Goal: Communication & Community: Ask a question

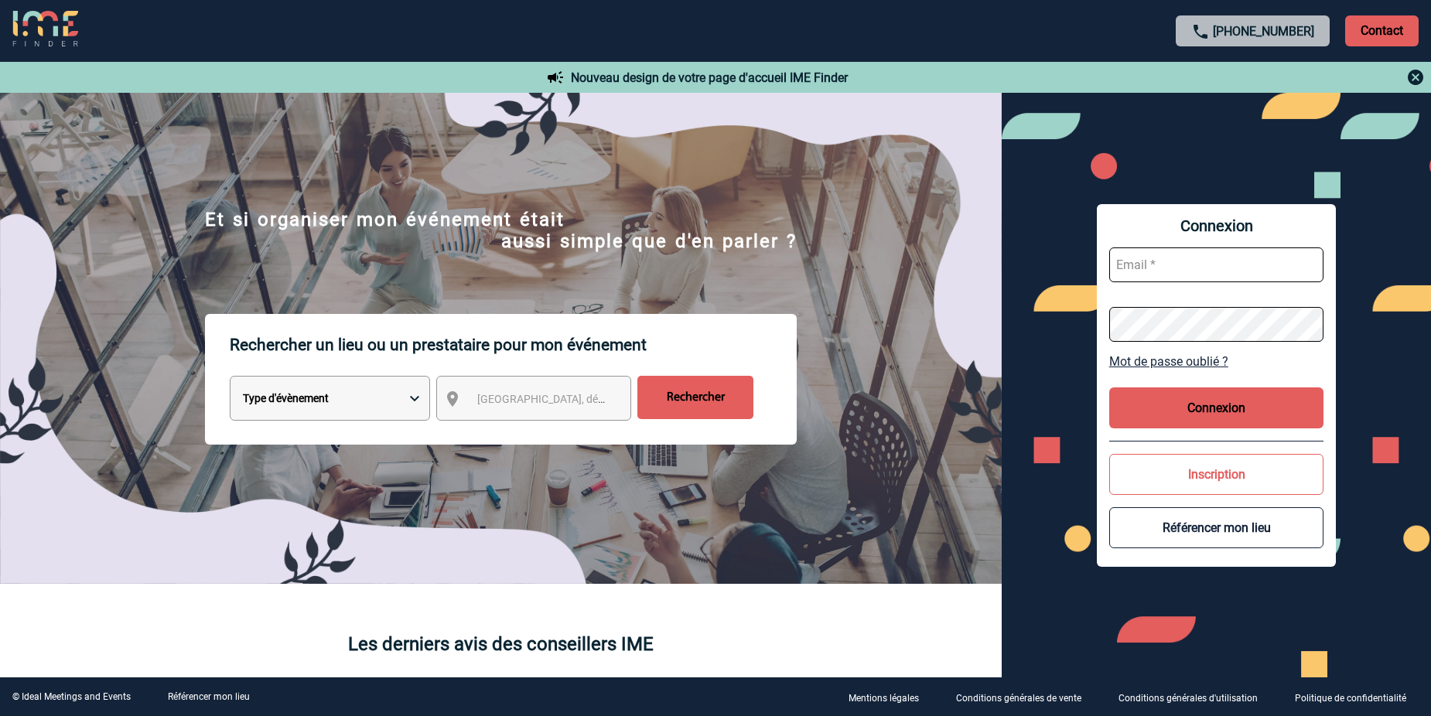
click at [1185, 261] on input "text" at bounding box center [1216, 264] width 215 height 35
type input "isabelle.pimor-cangemi@novartis.com"
click at [1220, 403] on button "Connexion" at bounding box center [1216, 407] width 215 height 41
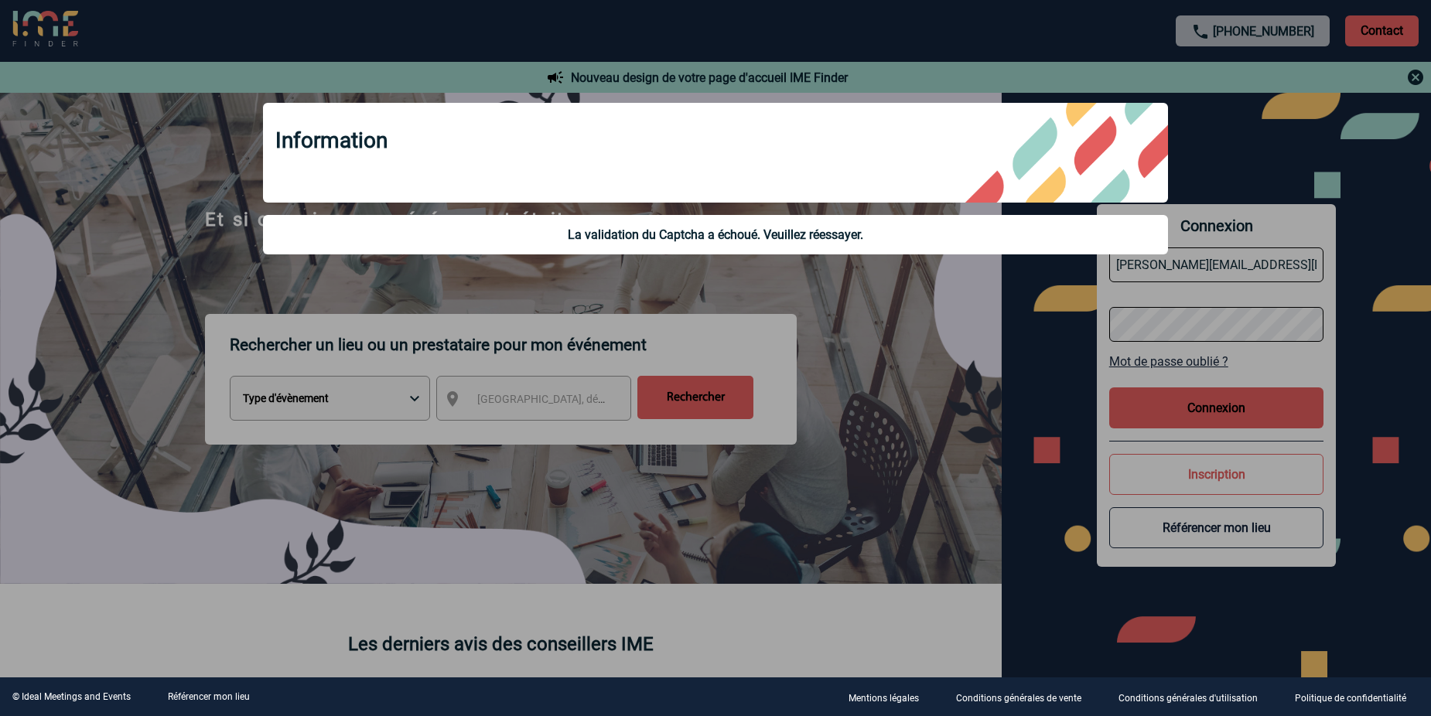
click at [1216, 365] on div at bounding box center [715, 358] width 1431 height 716
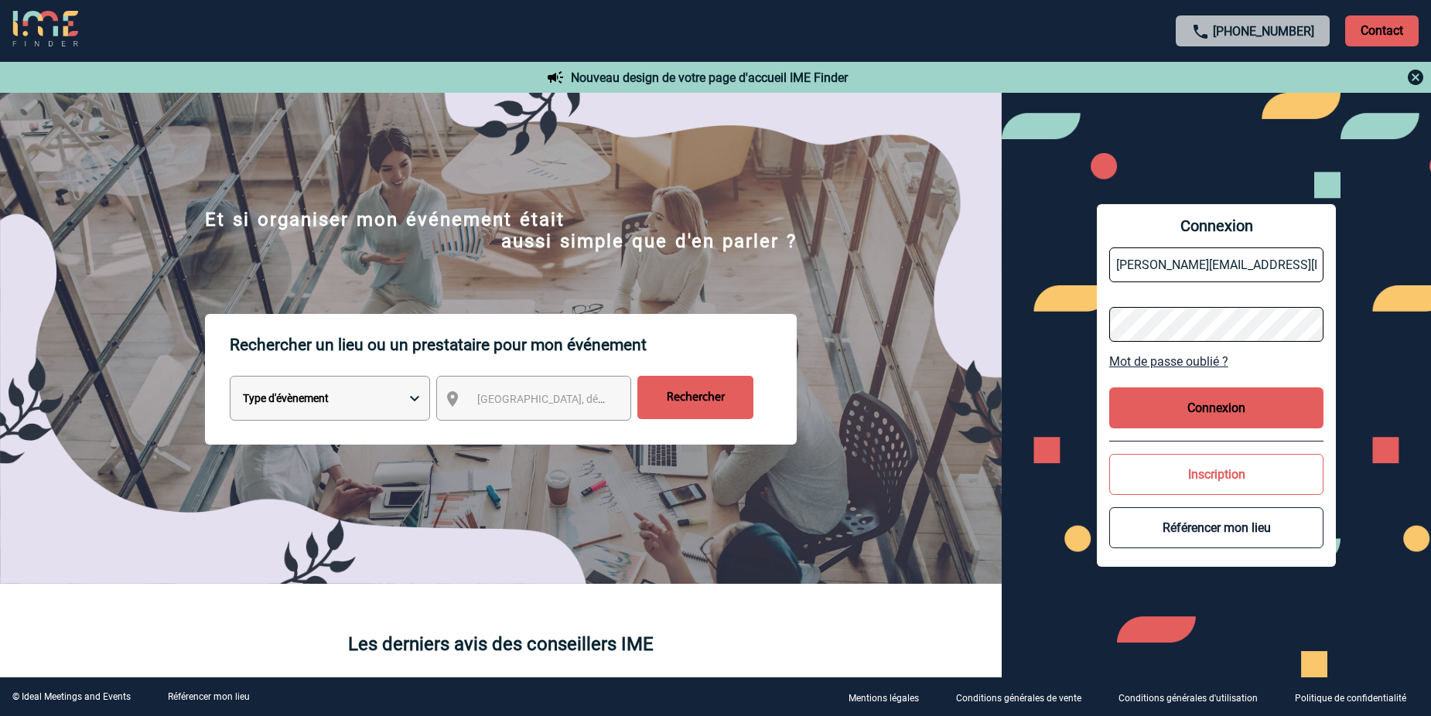
click at [1204, 360] on link "Mot de passe oublié ?" at bounding box center [1216, 361] width 215 height 15
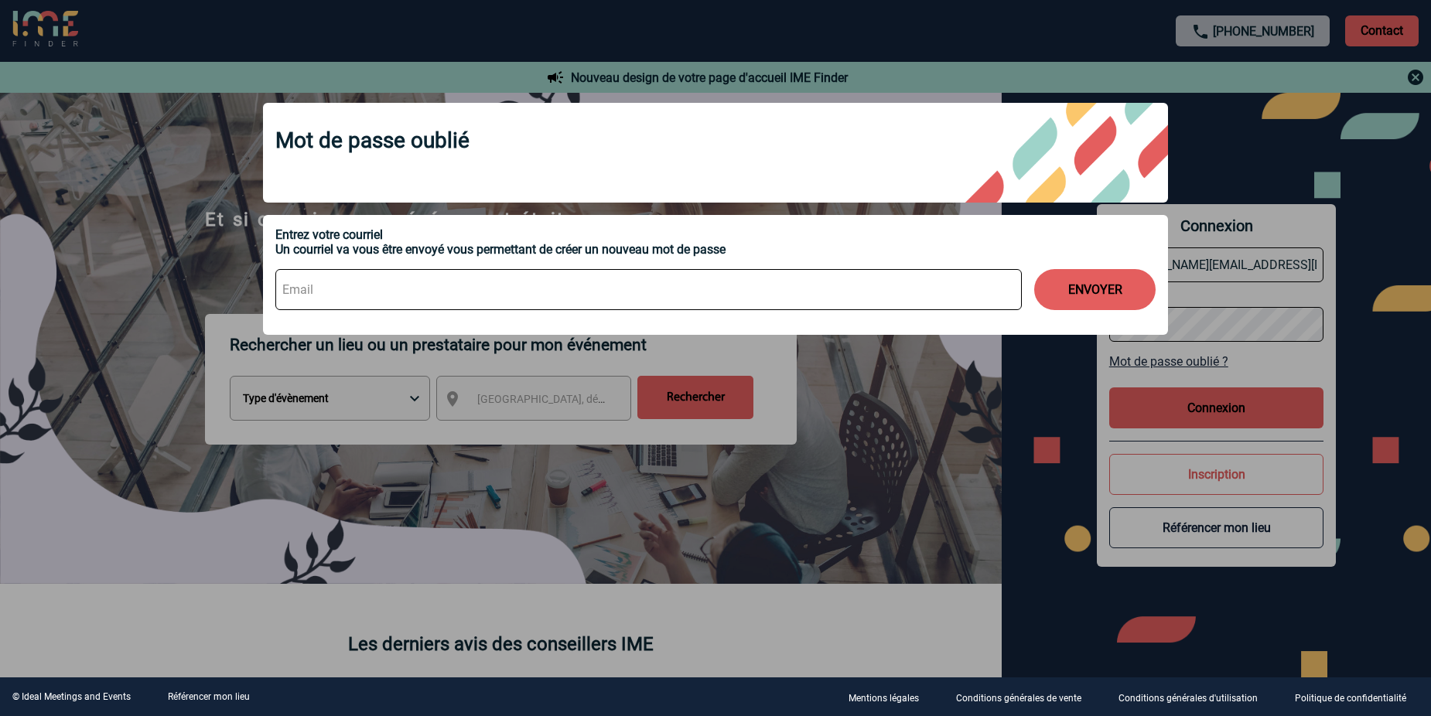
click at [339, 285] on input at bounding box center [648, 289] width 746 height 41
type input "isabelle.pimor-cangemi@novartis.com"
click at [1085, 292] on button "ENVOYER" at bounding box center [1094, 289] width 121 height 41
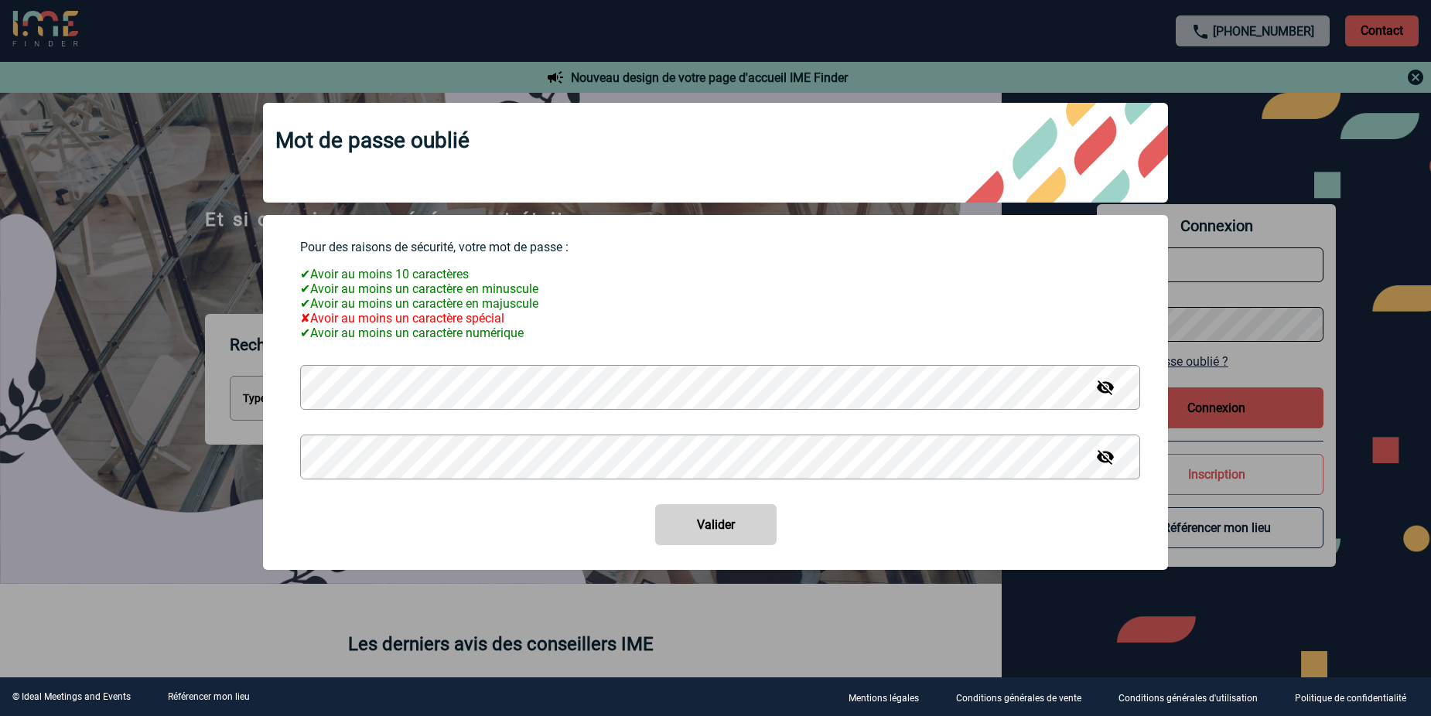
click at [1109, 394] on img at bounding box center [1105, 387] width 19 height 19
click at [1108, 394] on img at bounding box center [1105, 387] width 19 height 19
click at [1106, 397] on img at bounding box center [1105, 387] width 19 height 19
click at [1104, 463] on img at bounding box center [1105, 457] width 19 height 19
click at [728, 523] on button "Valider" at bounding box center [715, 524] width 121 height 41
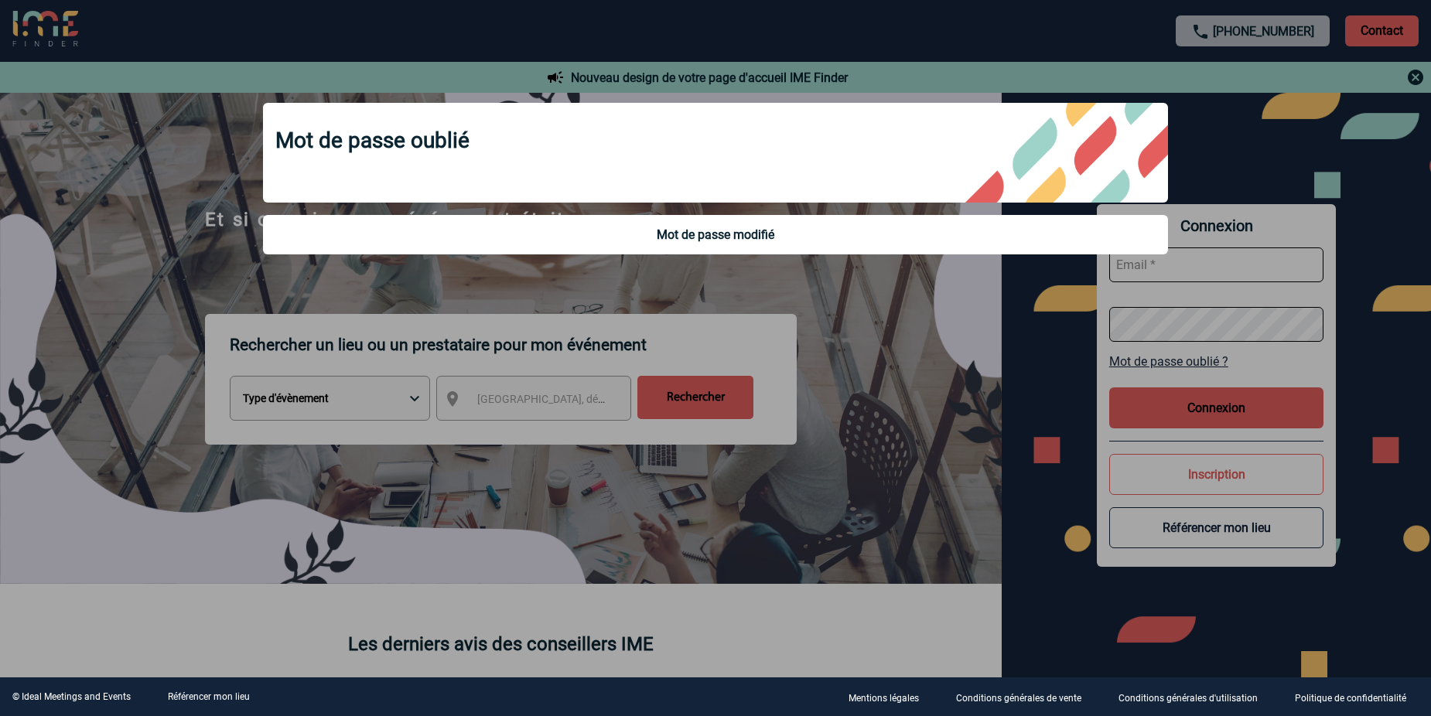
click at [1202, 268] on div at bounding box center [715, 358] width 1431 height 716
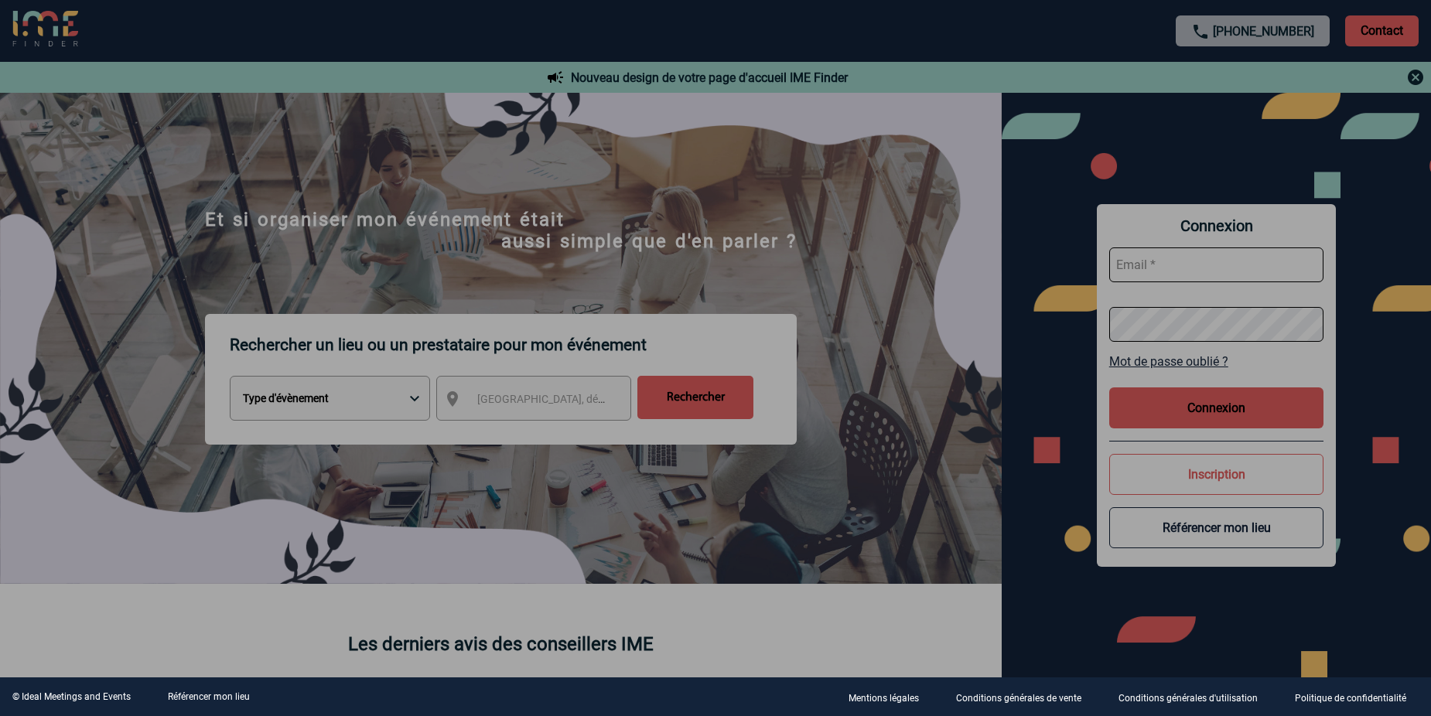
click at [1193, 258] on div at bounding box center [715, 358] width 1431 height 716
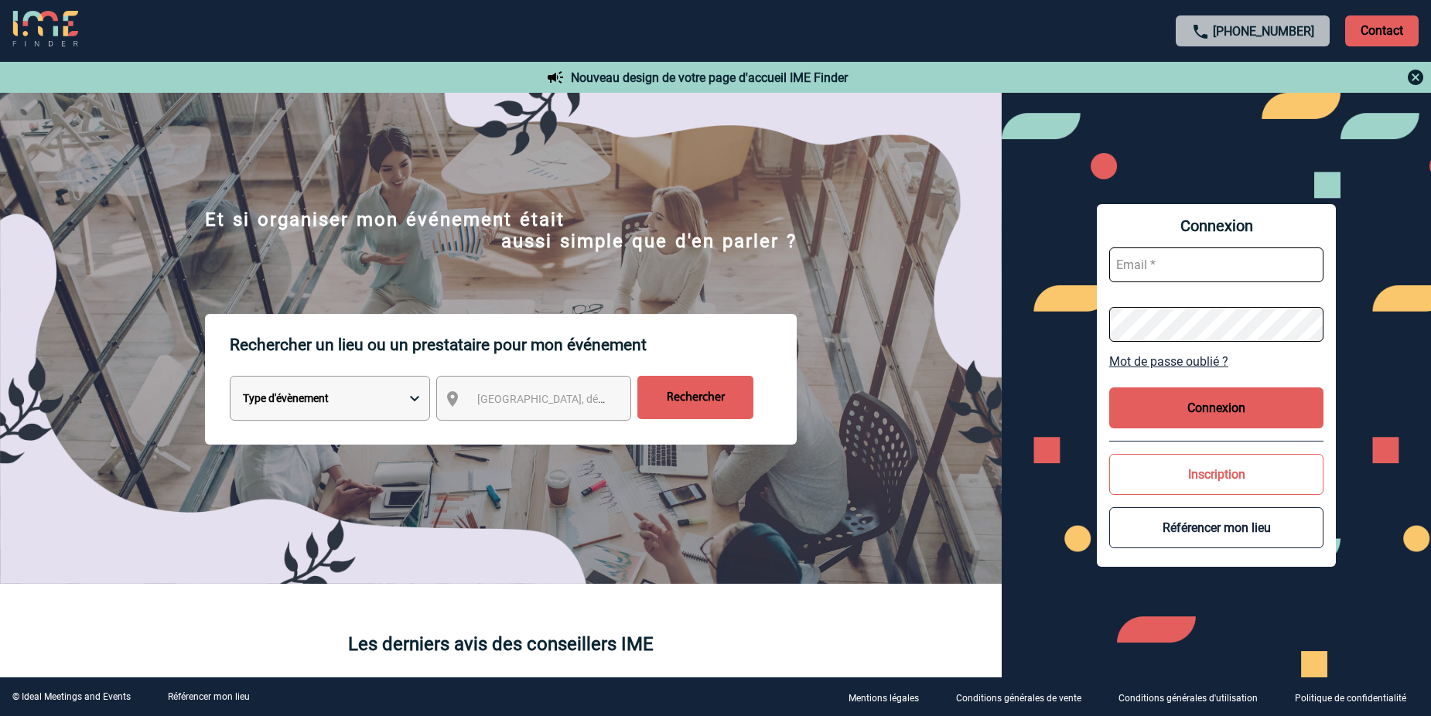
click at [1165, 265] on input "text" at bounding box center [1216, 264] width 215 height 35
type input "I"
type input "isabelle.pimor-cangemi@novartis.com"
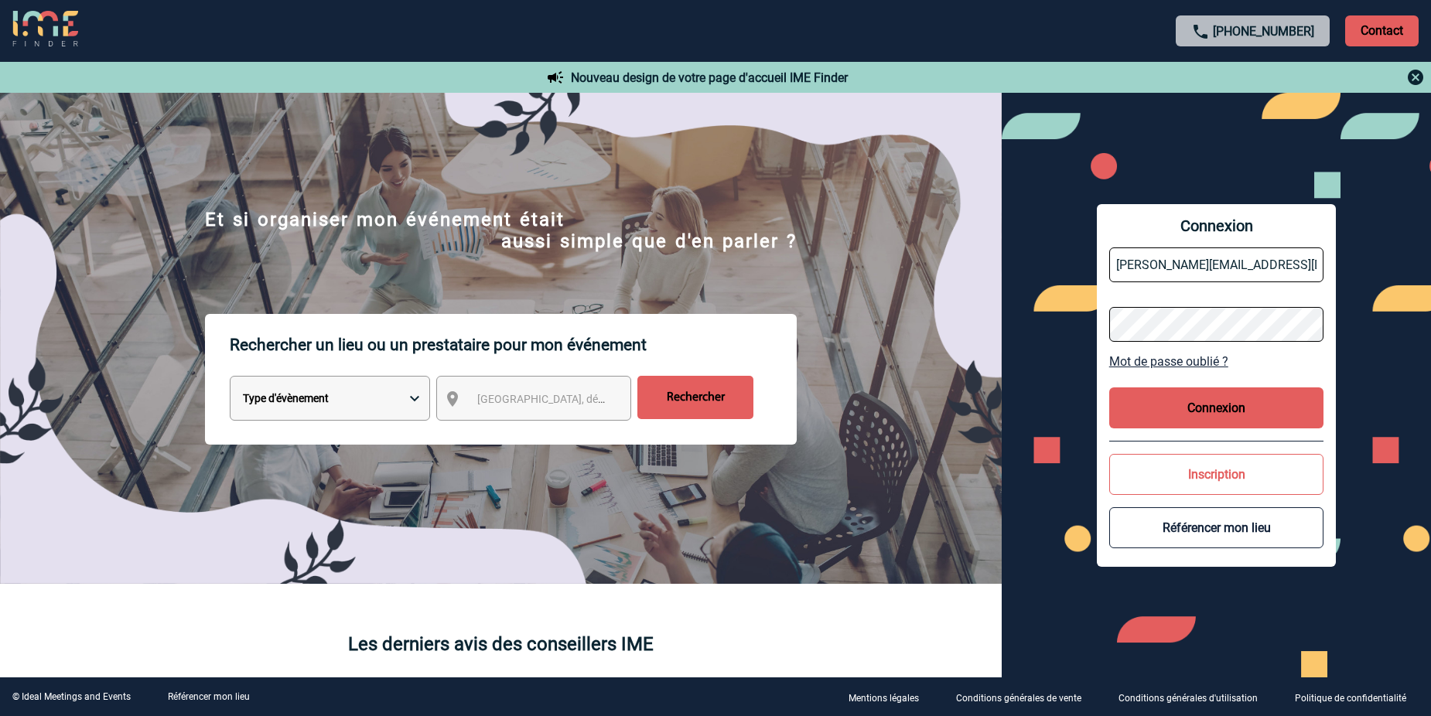
click at [1227, 405] on button "Connexion" at bounding box center [1216, 407] width 215 height 41
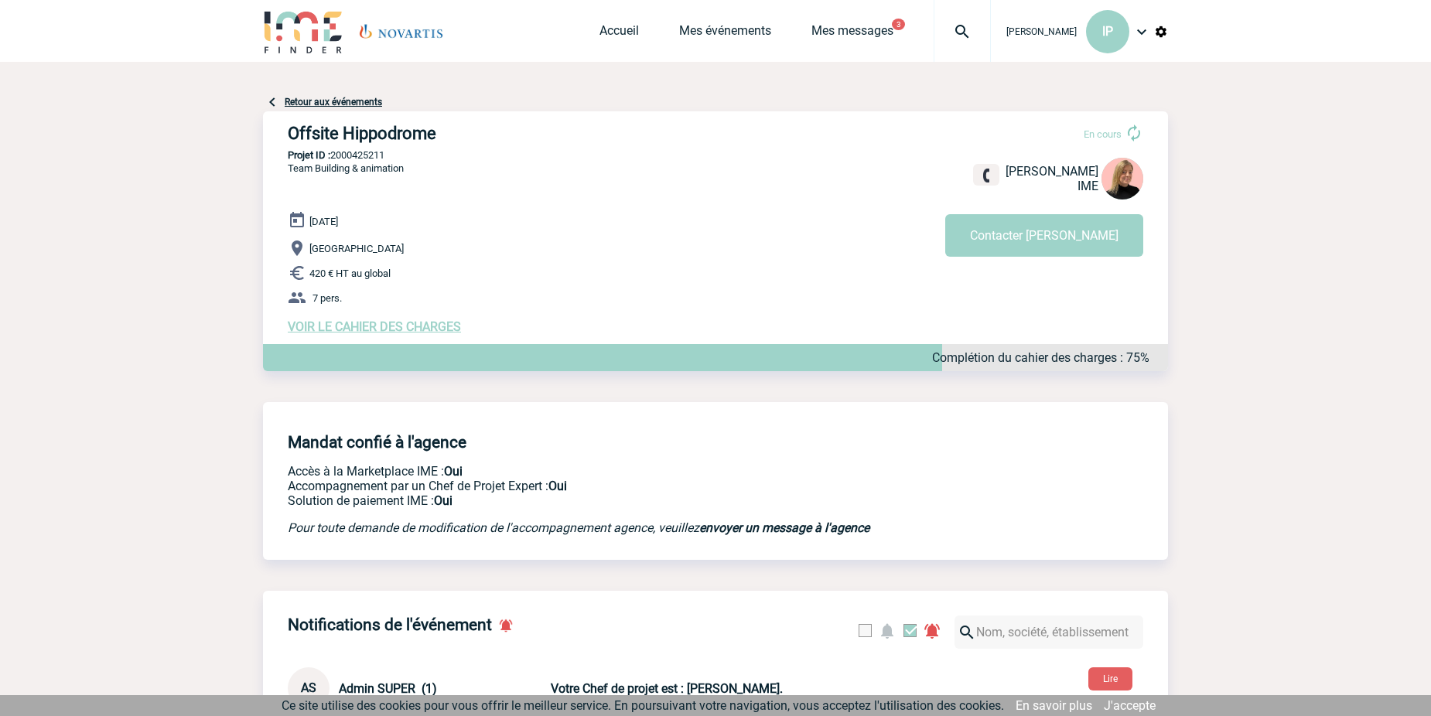
click at [436, 328] on span "VOIR LE CAHIER DES CHARGES" at bounding box center [374, 326] width 173 height 15
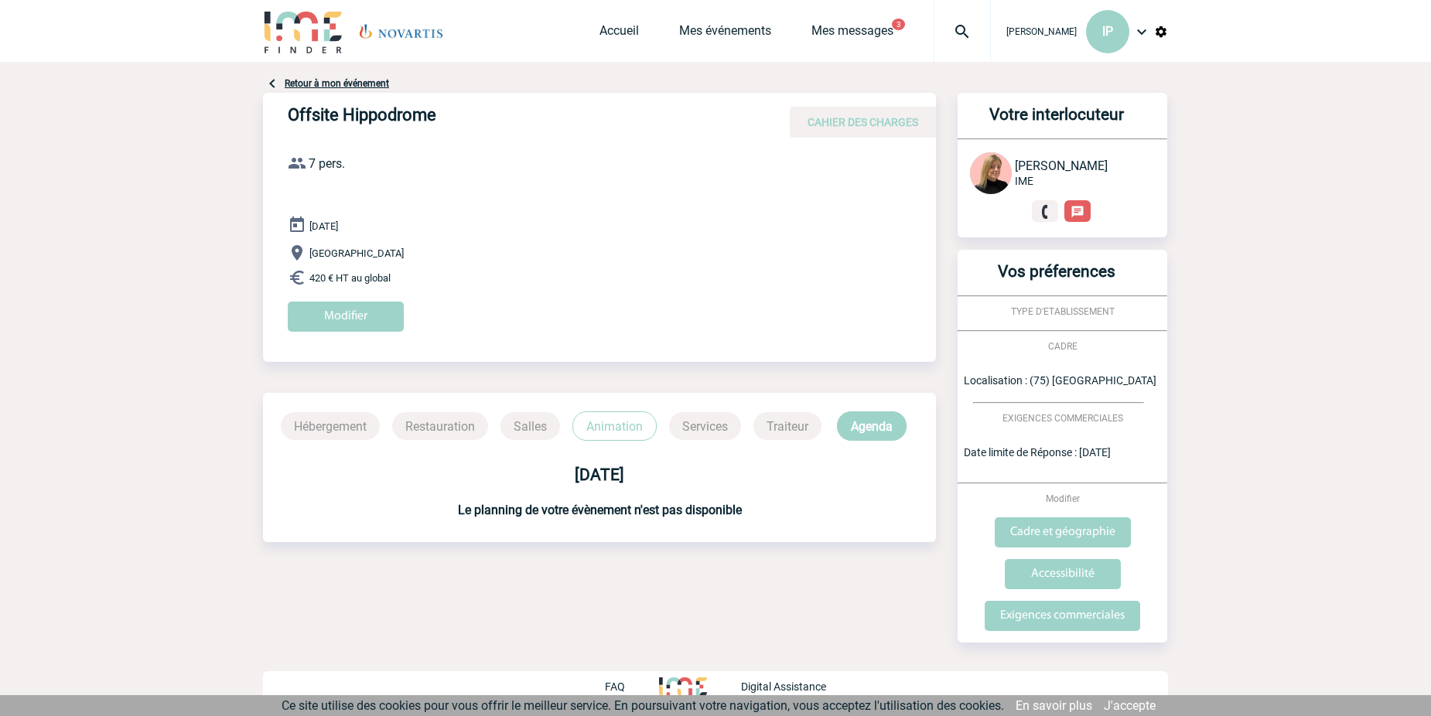
scroll to position [1, 0]
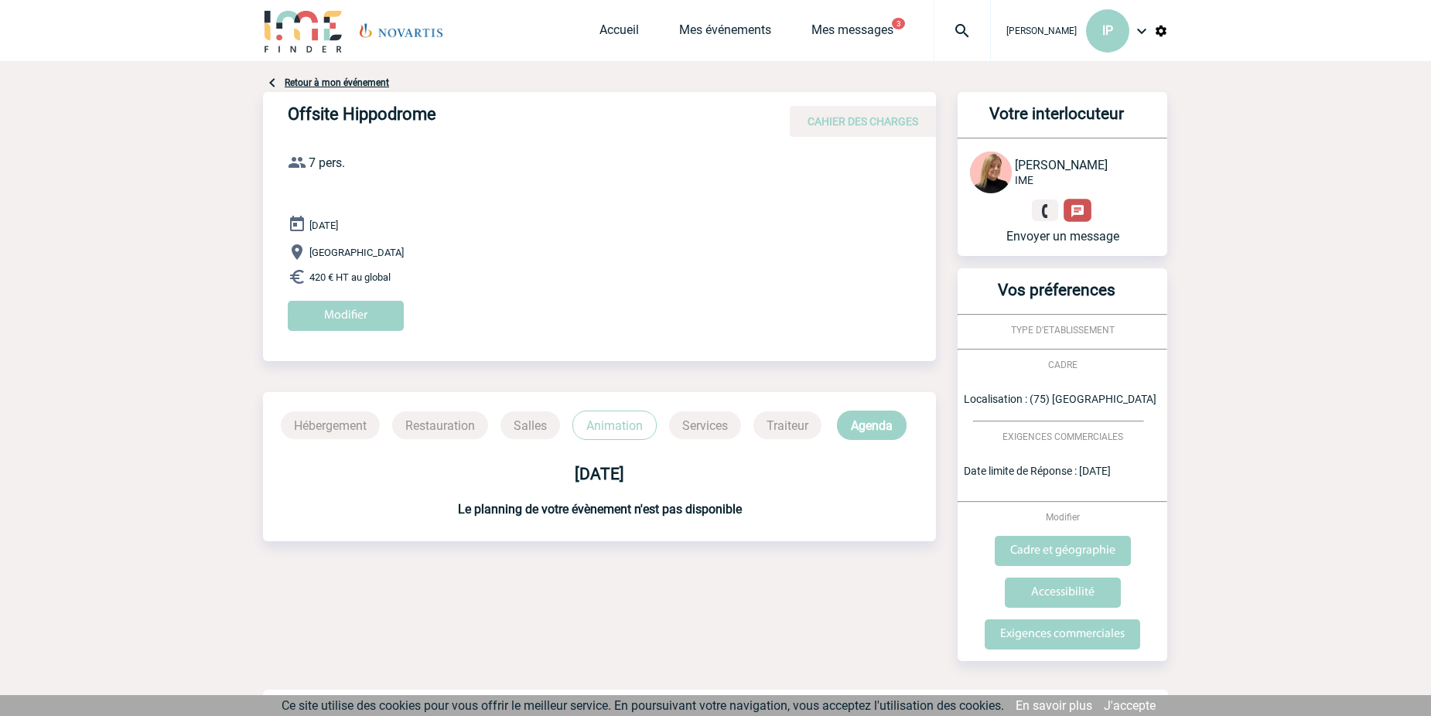
click at [1076, 209] on img at bounding box center [1076, 211] width 15 height 15
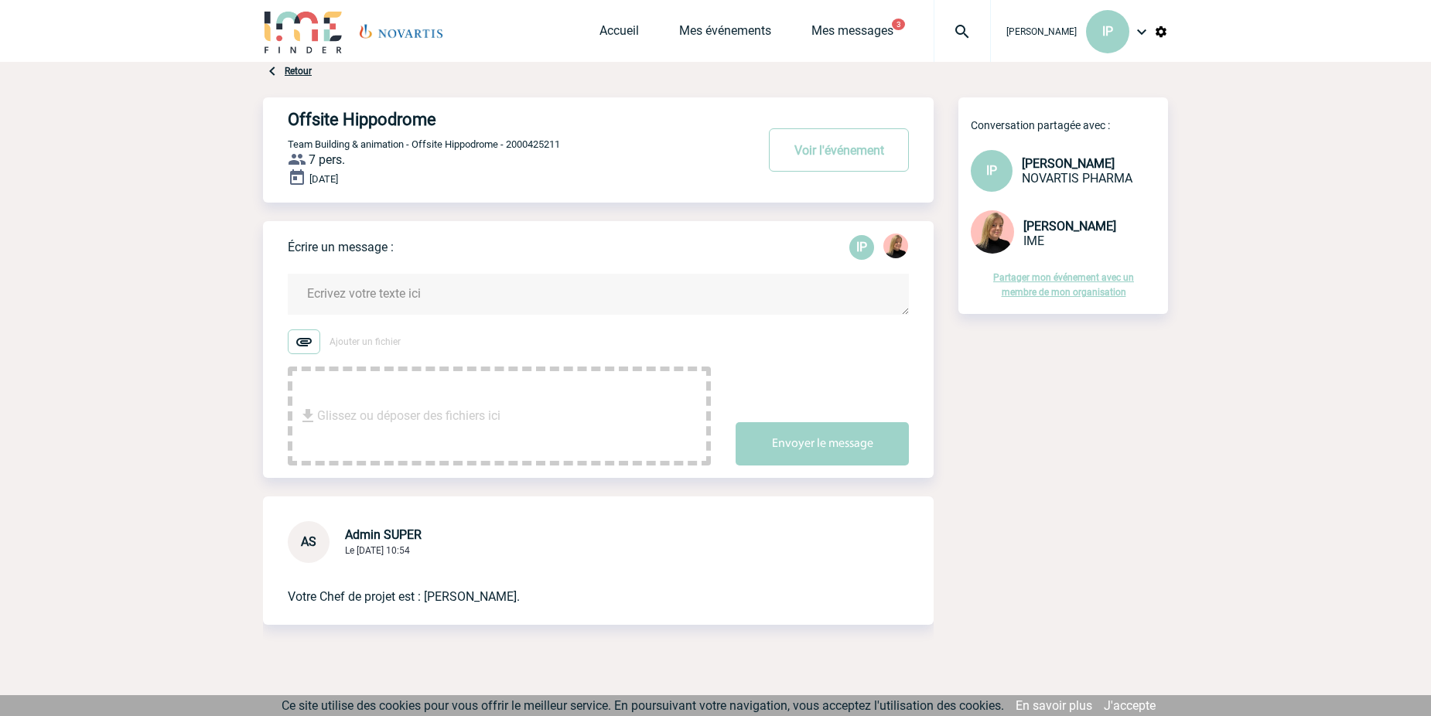
click at [476, 301] on textarea at bounding box center [598, 294] width 621 height 41
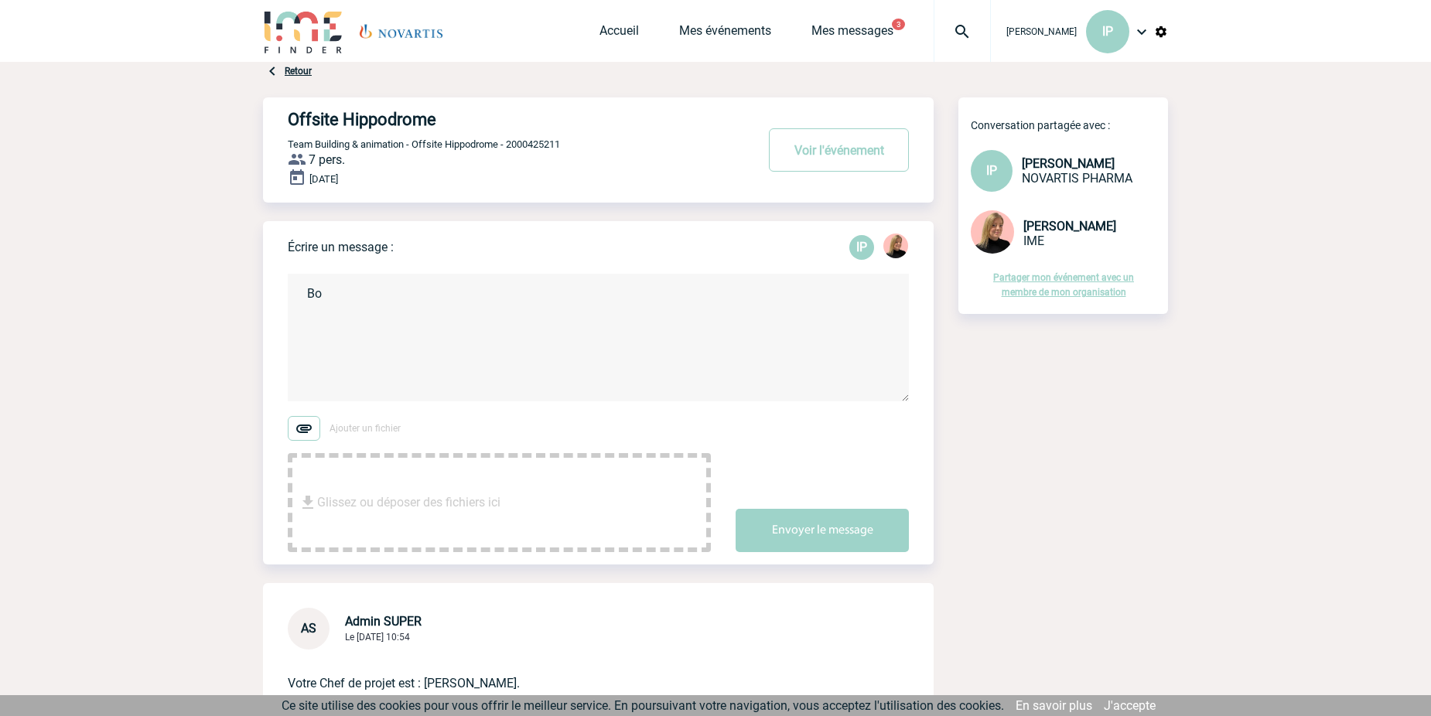
type textarea "B"
click at [1054, 27] on span "[PERSON_NAME]" at bounding box center [1041, 31] width 70 height 11
